Goal: Information Seeking & Learning: Learn about a topic

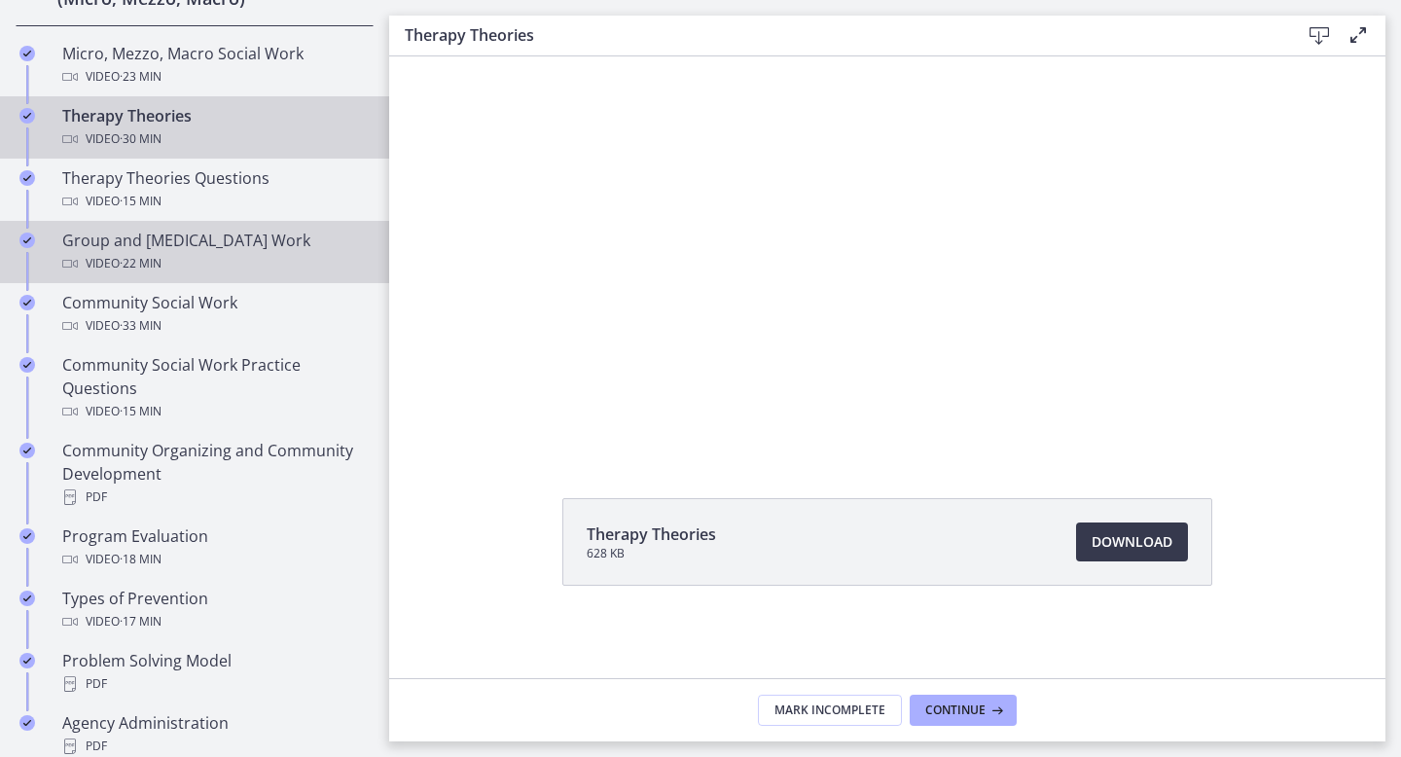
click at [175, 268] on div "Video · 22 min" at bounding box center [213, 263] width 303 height 23
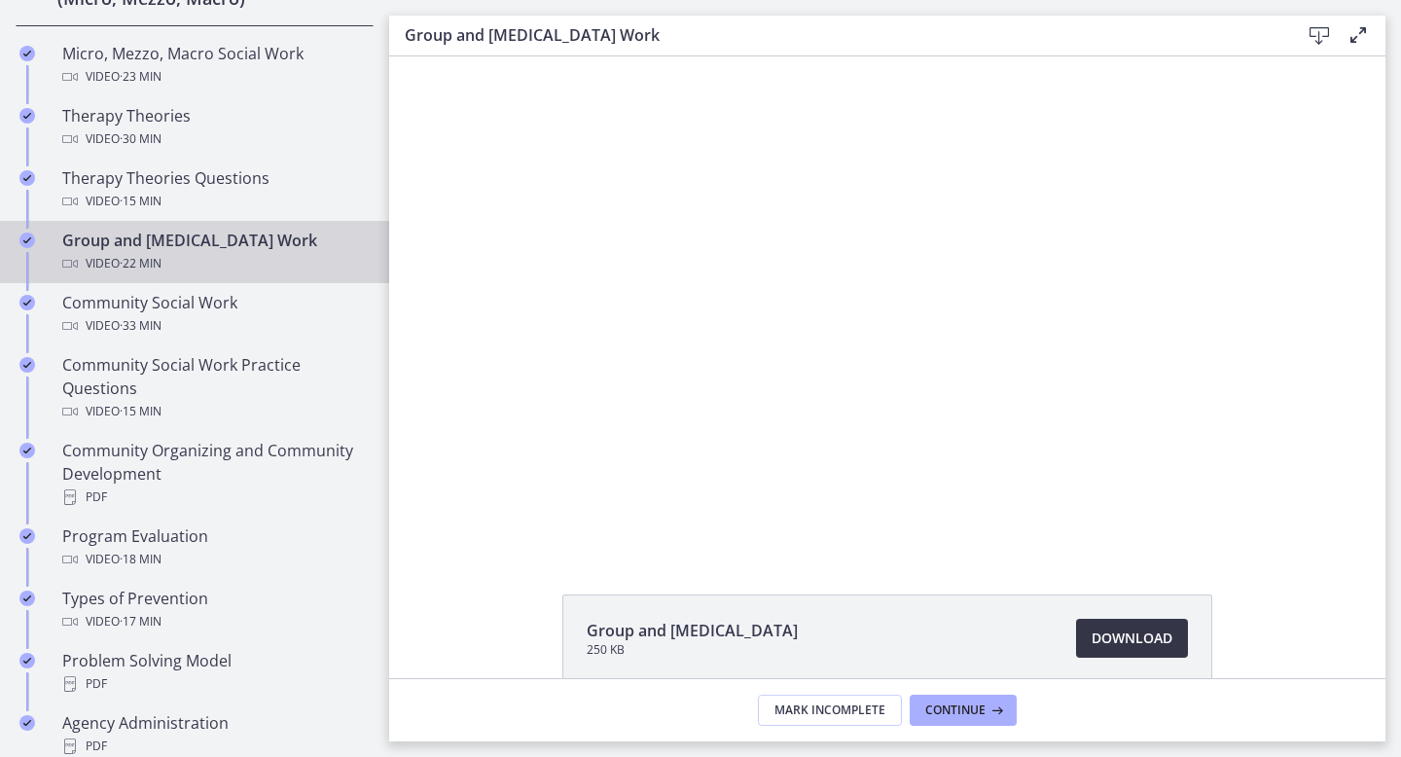
click at [1132, 634] on span "Download Opens in a new window" at bounding box center [1131, 637] width 81 height 23
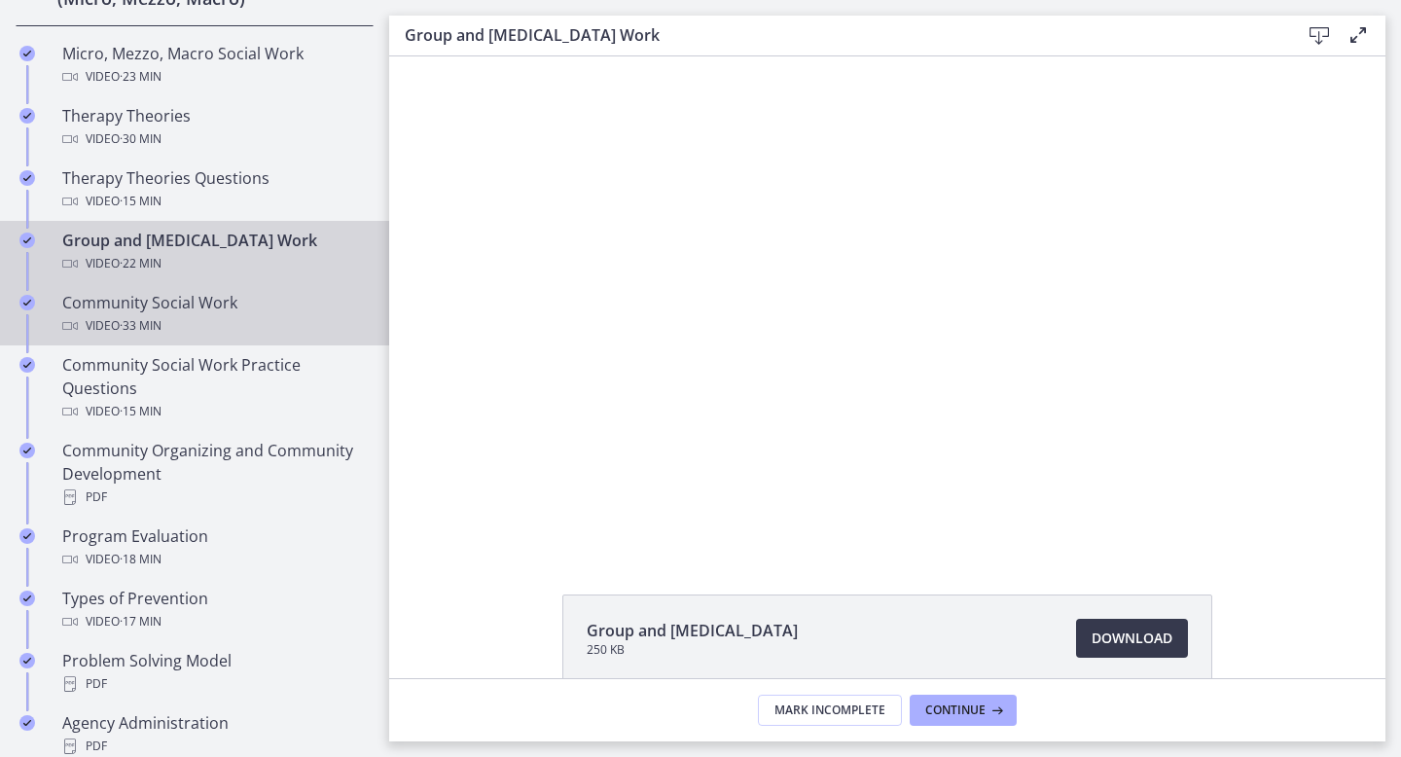
click at [202, 316] on div "Video · 33 min" at bounding box center [213, 325] width 303 height 23
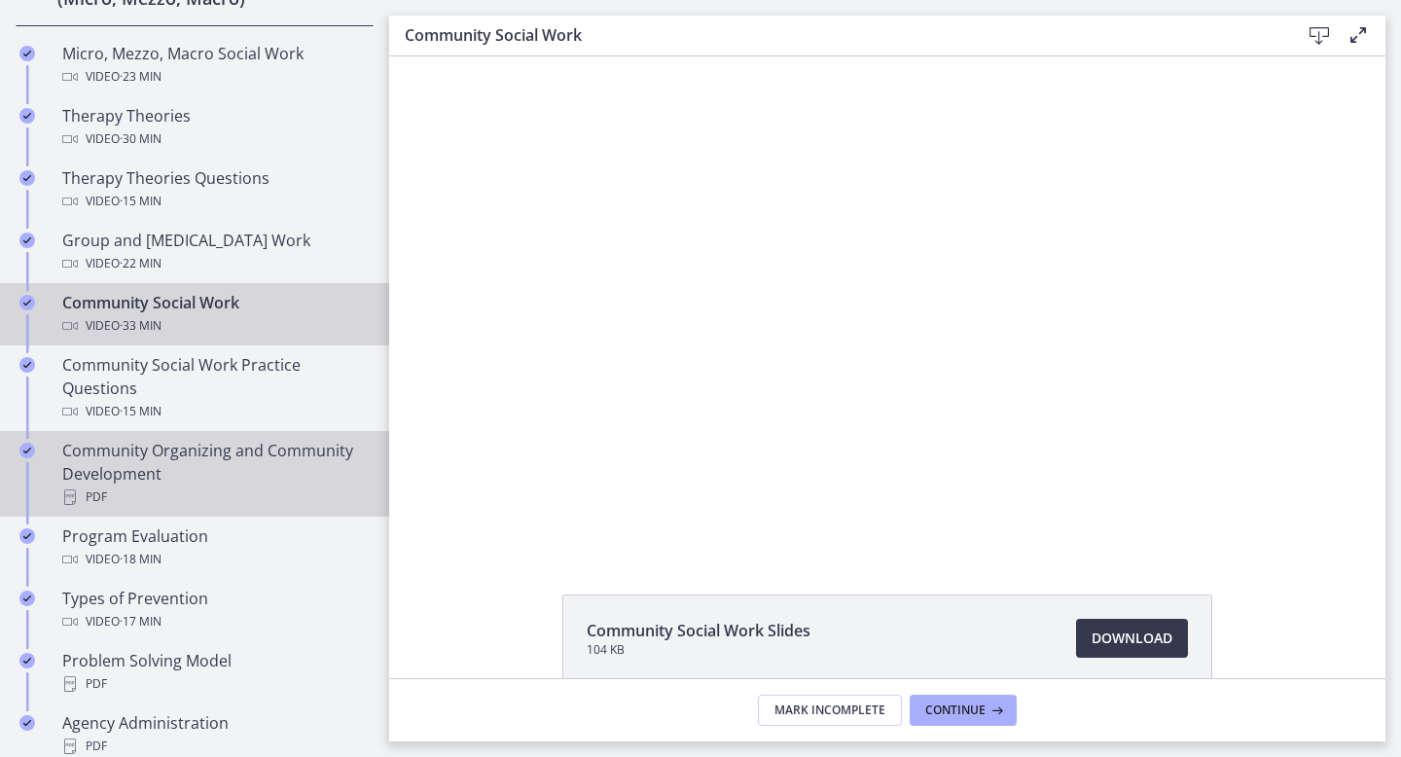
click at [121, 490] on div "PDF" at bounding box center [213, 496] width 303 height 23
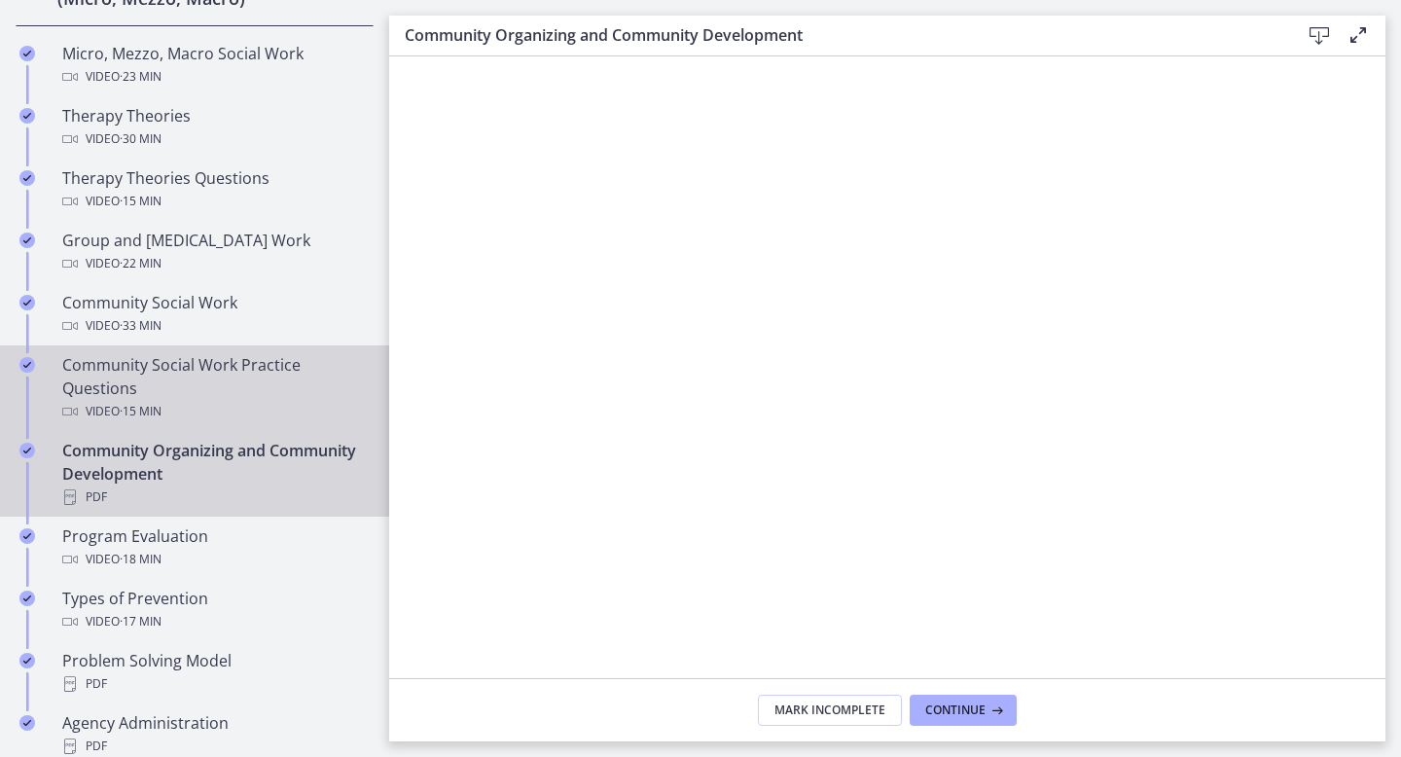
click at [228, 389] on div "Community Social Work Practice Questions Video · 15 min" at bounding box center [213, 388] width 303 height 70
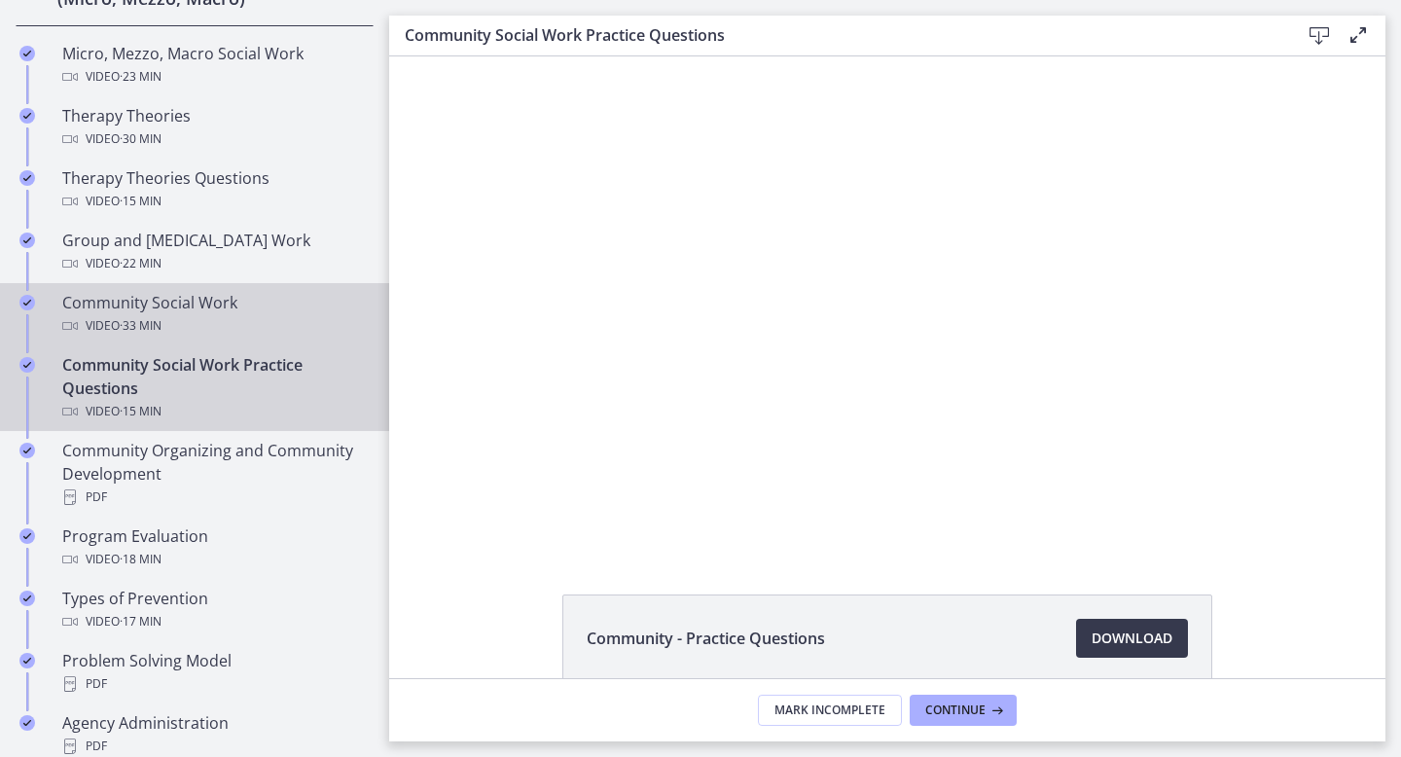
click at [233, 323] on div "Video · 33 min" at bounding box center [213, 325] width 303 height 23
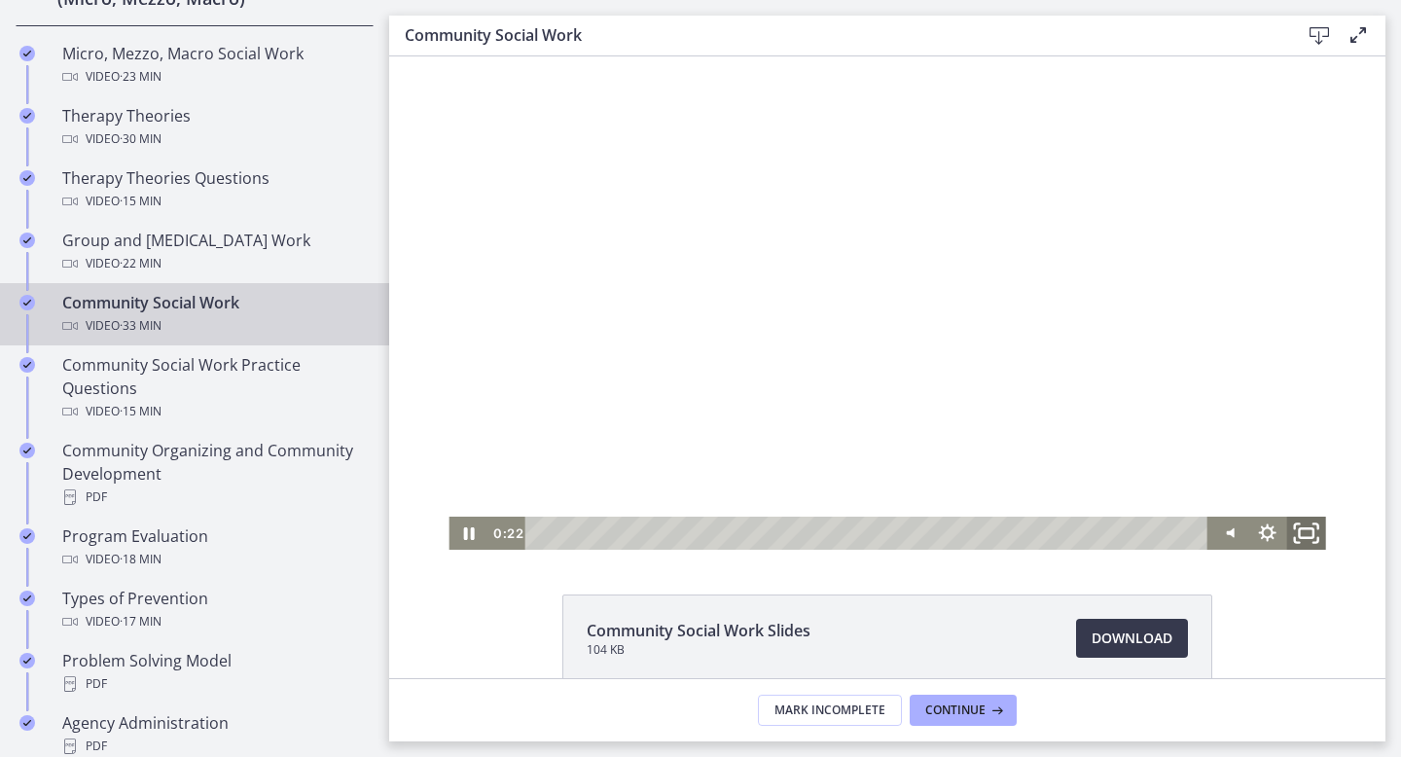
click at [1308, 536] on icon "Fullscreen" at bounding box center [1306, 534] width 47 height 40
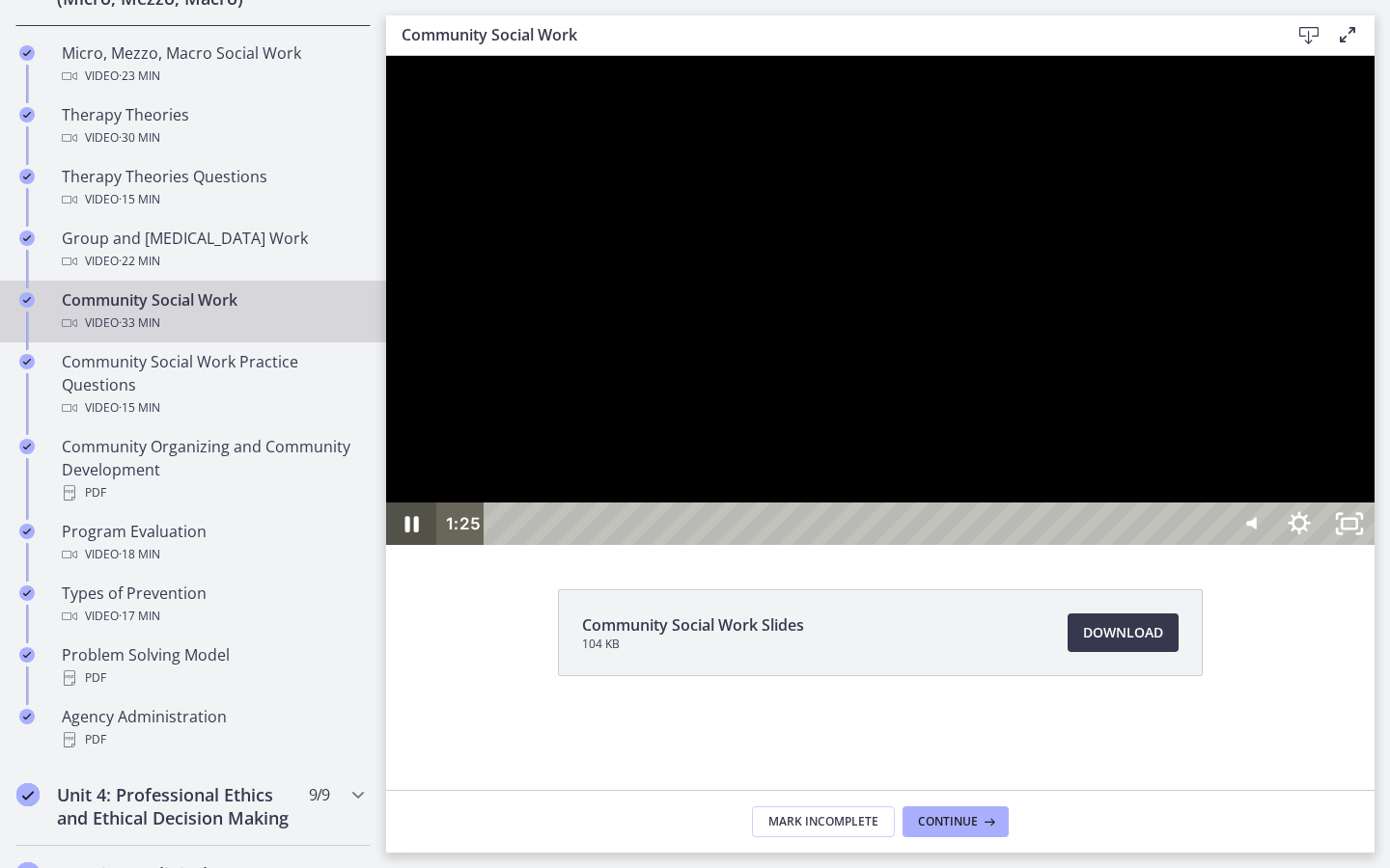
click at [413, 546] on icon "Pause" at bounding box center [411, 524] width 51 height 43
click at [400, 550] on icon "Play Video" at bounding box center [413, 525] width 60 height 52
click at [407, 533] on icon "Pause" at bounding box center [413, 524] width 14 height 17
click at [408, 535] on icon "Play Video" at bounding box center [414, 523] width 16 height 21
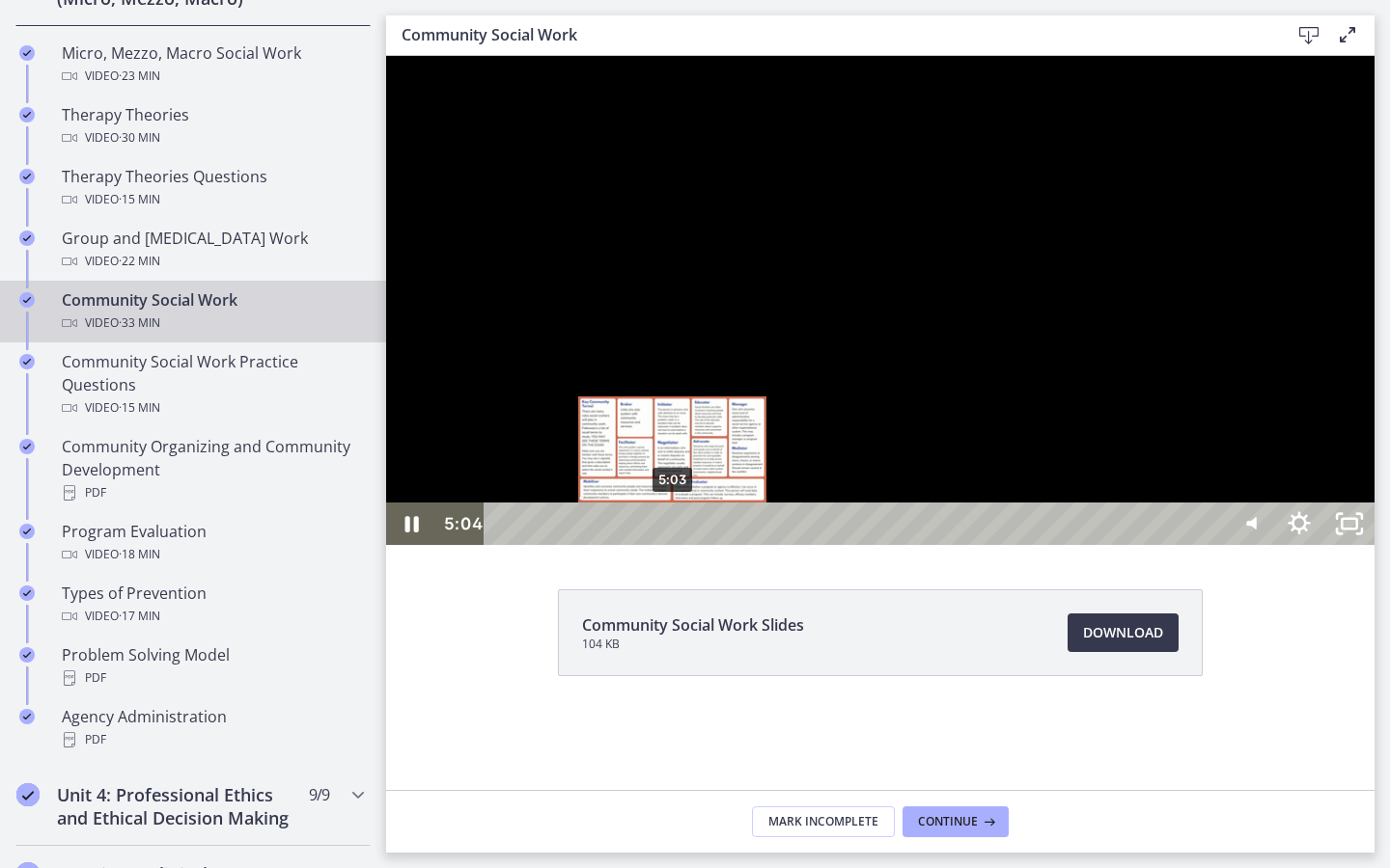
click at [674, 546] on div "5:03" at bounding box center [857, 524] width 708 height 43
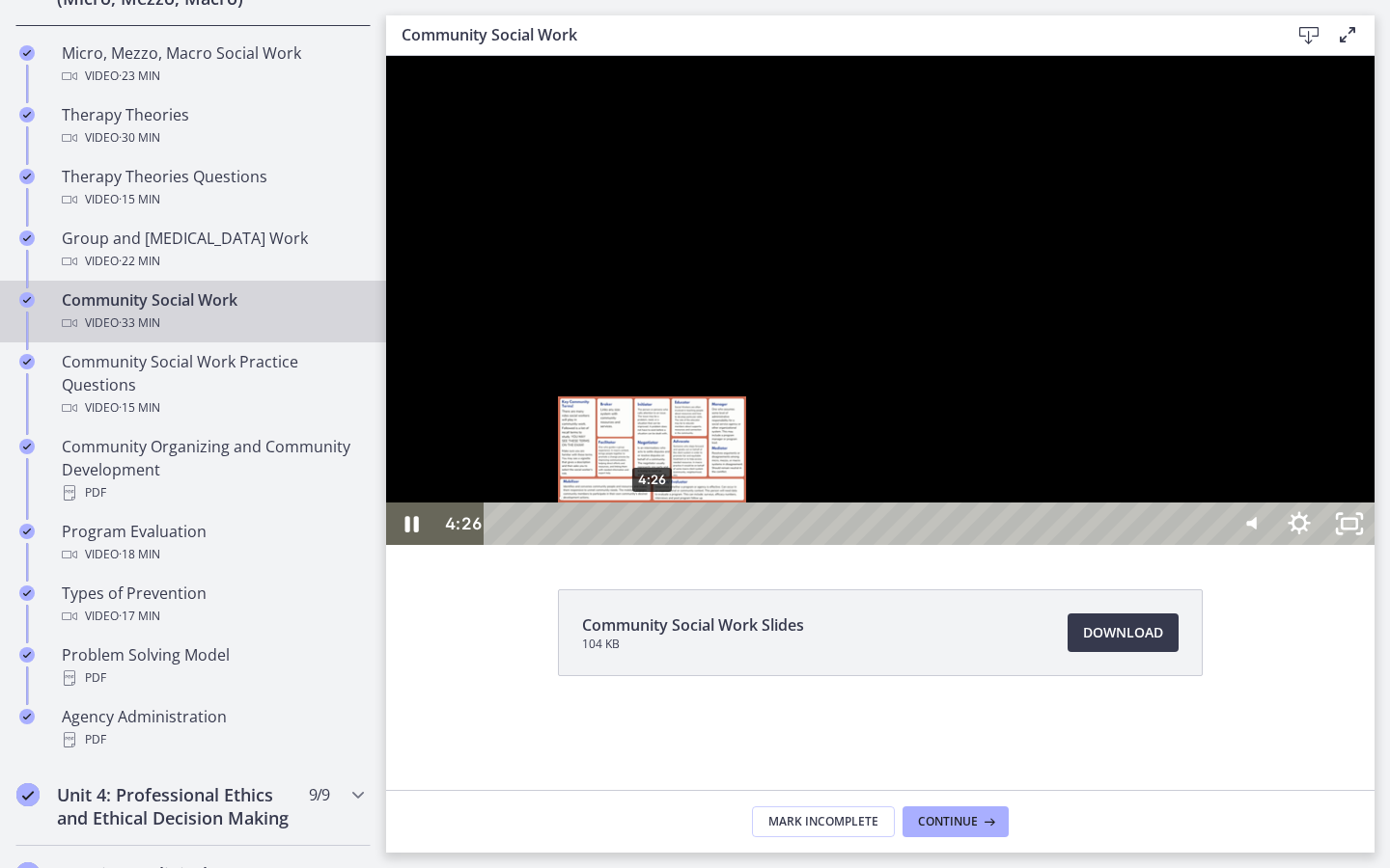
click at [652, 546] on div "4:26" at bounding box center [857, 524] width 708 height 43
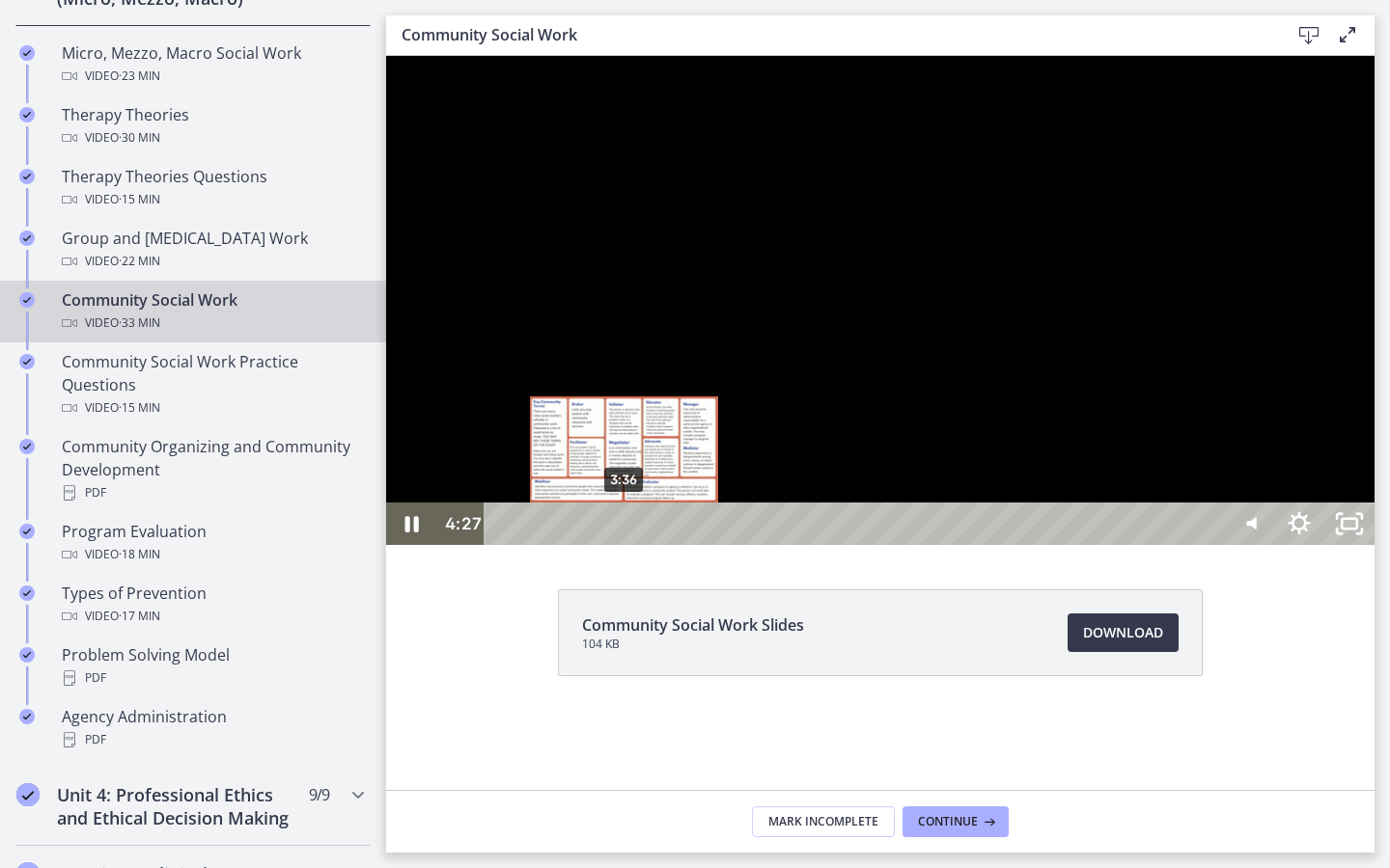
click at [624, 546] on div "3:36" at bounding box center [857, 524] width 708 height 43
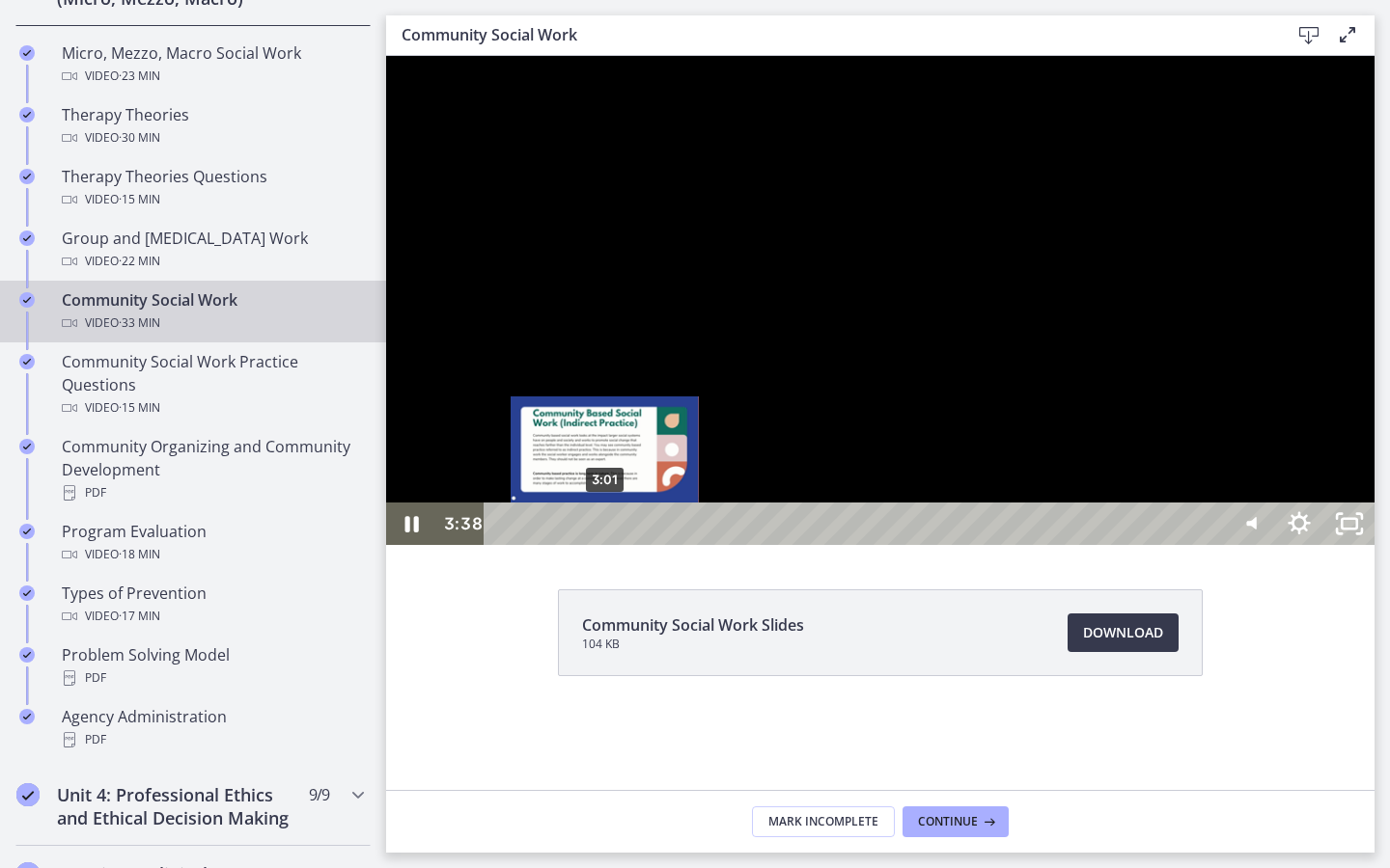
click at [605, 546] on div "3:01" at bounding box center [857, 524] width 708 height 43
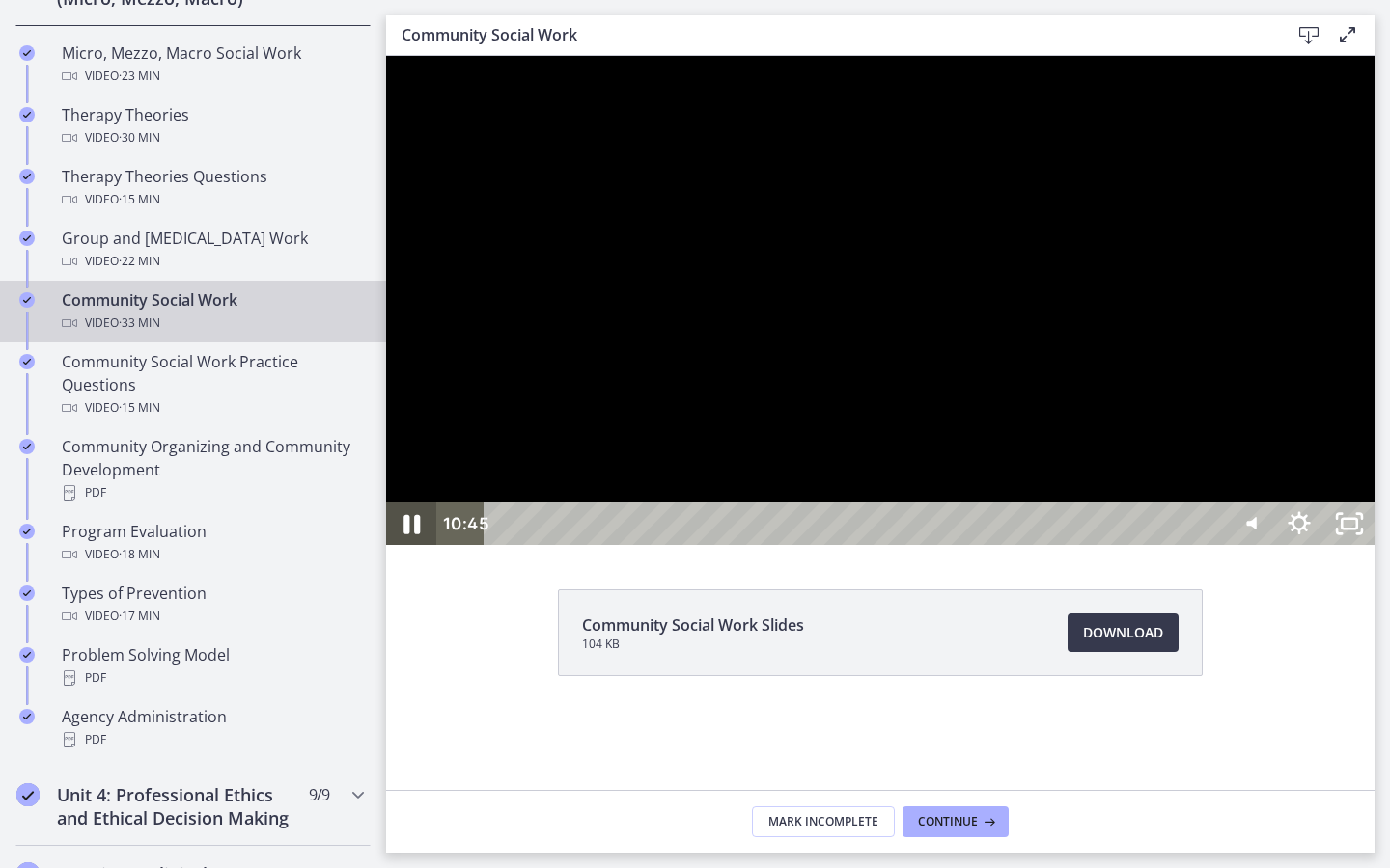
click at [406, 535] on icon "Pause" at bounding box center [412, 524] width 17 height 19
click at [406, 533] on icon "Play Video" at bounding box center [412, 524] width 13 height 18
click at [411, 550] on icon "Pause" at bounding box center [411, 525] width 60 height 52
